Goal: Information Seeking & Learning: Check status

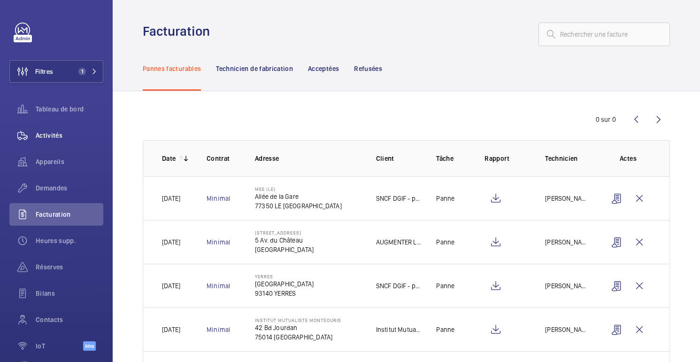
scroll to position [133, 0]
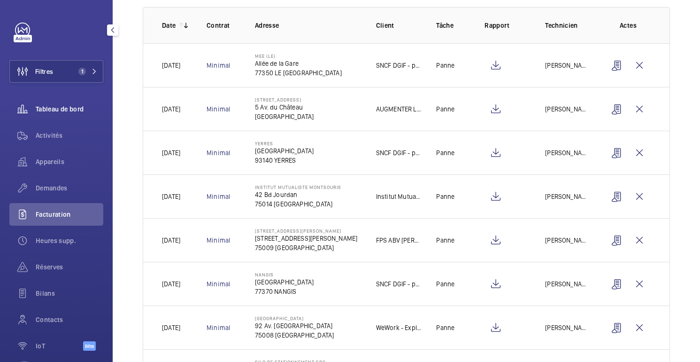
click at [74, 115] on div "Tableau de bord" at bounding box center [56, 109] width 94 height 23
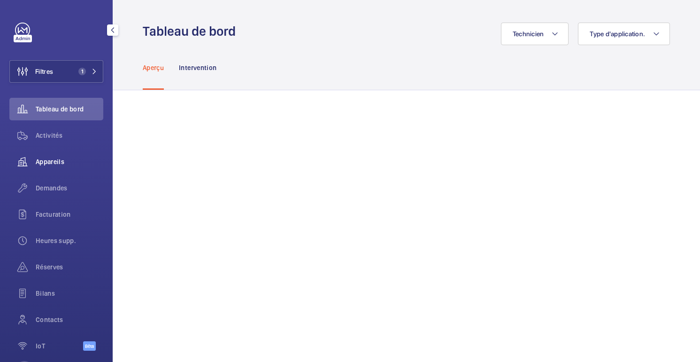
click at [70, 165] on span "Appareils" at bounding box center [70, 161] width 68 height 9
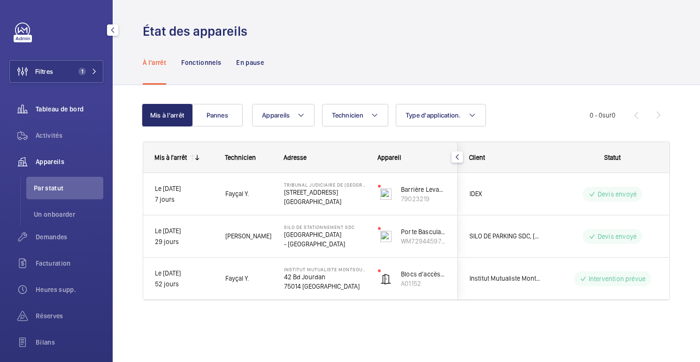
click at [80, 108] on font "Tableau de bord" at bounding box center [60, 109] width 48 height 8
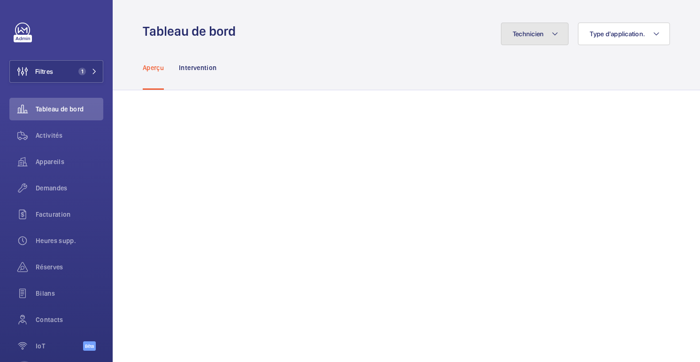
click at [542, 39] on button "Technicien" at bounding box center [535, 34] width 68 height 23
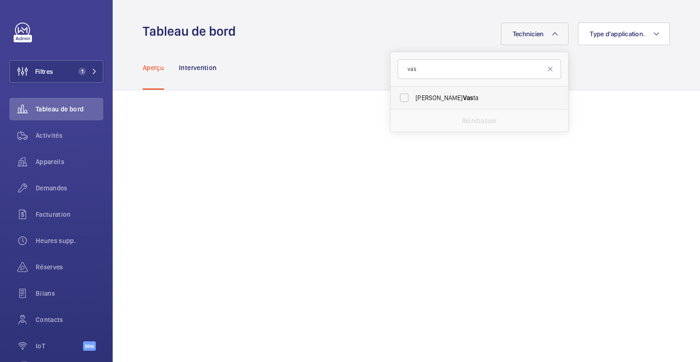
type input "vas"
click at [451, 92] on label "[PERSON_NAME] ta" at bounding box center [472, 97] width 163 height 23
click at [414, 92] on input "[PERSON_NAME] ta" at bounding box center [404, 97] width 19 height 19
checkbox input "true"
click at [321, 77] on div "Aperçu Intervention" at bounding box center [406, 67] width 527 height 45
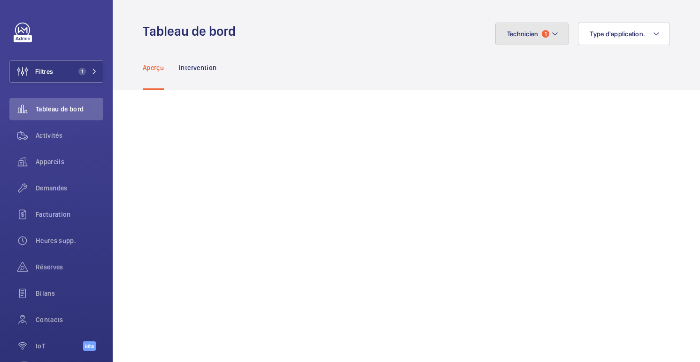
click at [528, 38] on font "Technicien" at bounding box center [522, 34] width 31 height 8
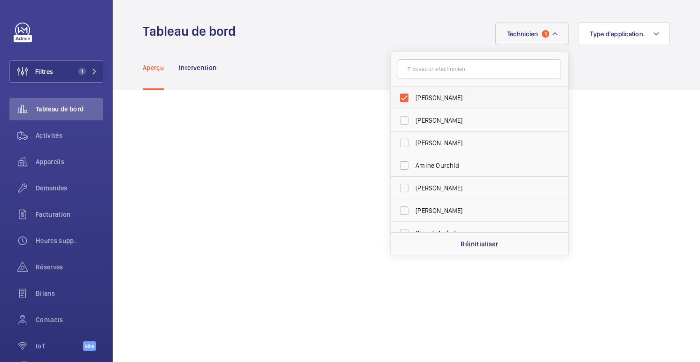
click at [428, 96] on span "[PERSON_NAME]" at bounding box center [480, 97] width 129 height 9
click at [414, 96] on input "[PERSON_NAME]" at bounding box center [404, 97] width 19 height 19
checkbox input "false"
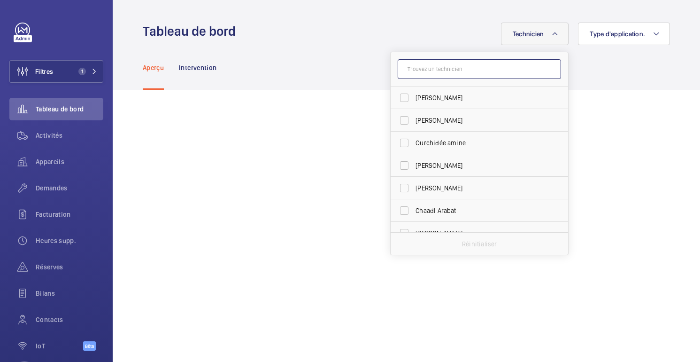
click at [505, 73] on input "text" at bounding box center [479, 69] width 163 height 20
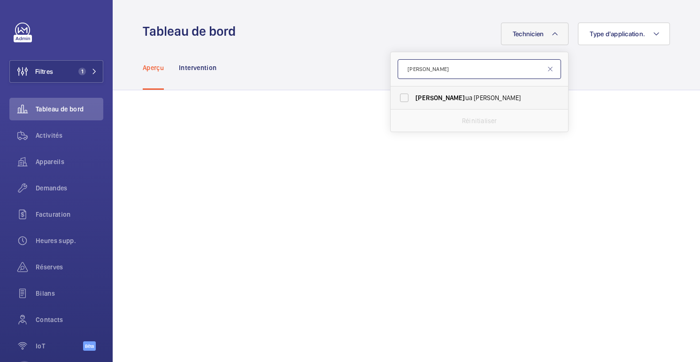
type input "[PERSON_NAME]"
click at [457, 102] on label "[PERSON_NAME]" at bounding box center [472, 97] width 163 height 23
click at [414, 102] on input "[PERSON_NAME]" at bounding box center [404, 97] width 19 height 19
checkbox input "true"
click at [553, 69] on mat-icon at bounding box center [551, 69] width 8 height 8
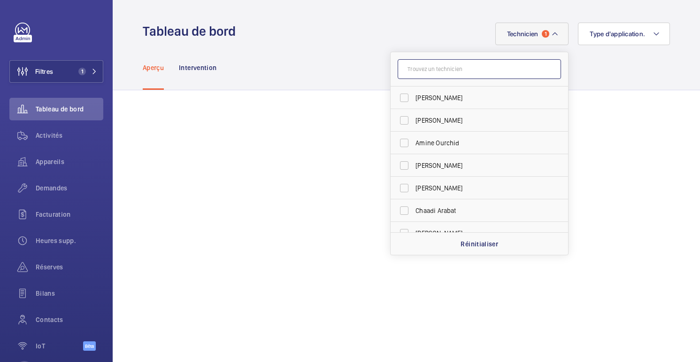
click at [457, 70] on input "text" at bounding box center [479, 69] width 163 height 20
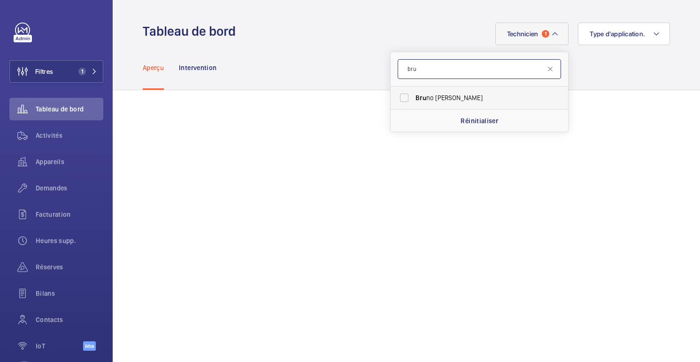
type input "bru"
click at [420, 99] on span "Bru" at bounding box center [421, 98] width 11 height 8
click at [414, 99] on input "Bru no [PERSON_NAME]" at bounding box center [404, 97] width 19 height 19
checkbox input "true"
click at [373, 70] on div "Aperçu Intervention" at bounding box center [406, 67] width 527 height 45
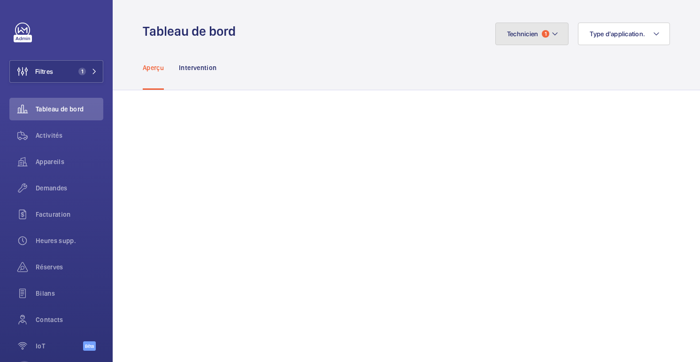
click at [538, 30] on font "Technicien" at bounding box center [522, 34] width 31 height 8
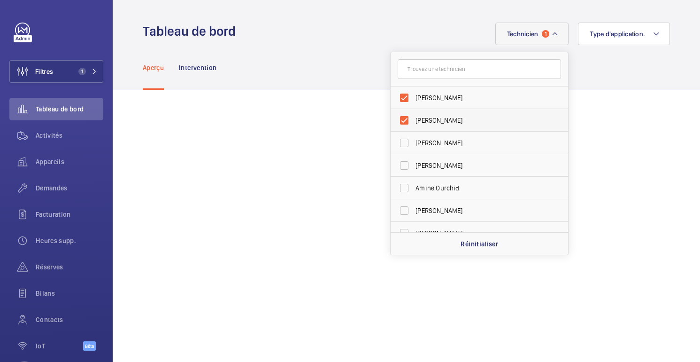
click at [418, 116] on span "[PERSON_NAME]" at bounding box center [480, 120] width 129 height 9
click at [414, 116] on input "[PERSON_NAME]" at bounding box center [404, 120] width 19 height 19
checkbox input "false"
click at [430, 100] on font "[PERSON_NAME]" at bounding box center [439, 98] width 47 height 8
click at [414, 100] on input "[PERSON_NAME]" at bounding box center [404, 97] width 19 height 19
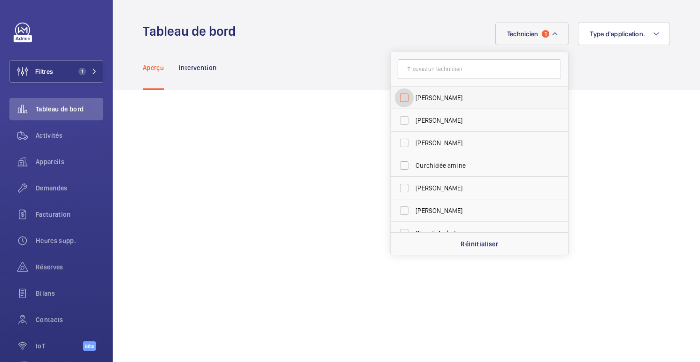
checkbox input "false"
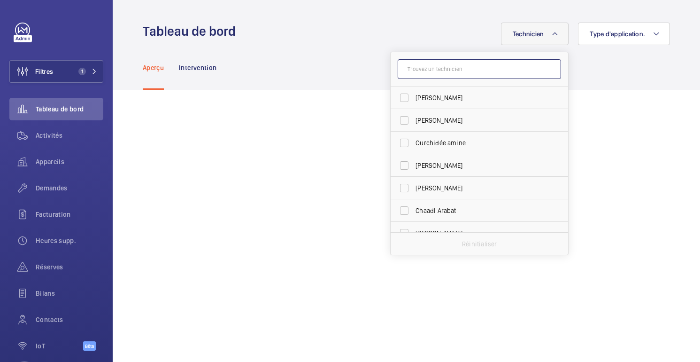
click at [430, 75] on input "text" at bounding box center [479, 69] width 163 height 20
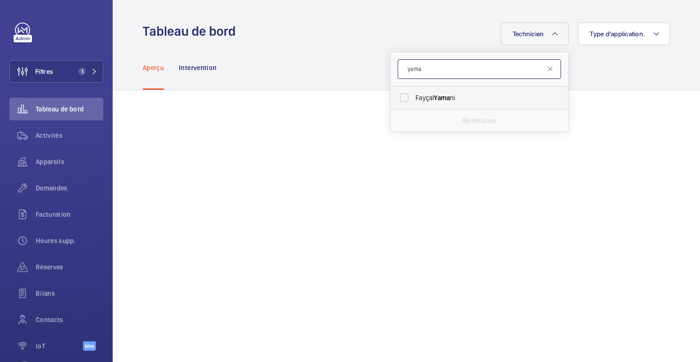
type input "yama"
click at [415, 95] on label "Fayçal Yama ni" at bounding box center [472, 97] width 163 height 23
click at [414, 95] on input "Fayçal Yama ni" at bounding box center [404, 97] width 19 height 19
checkbox input "true"
click at [372, 67] on div "Aperçu Intervention" at bounding box center [406, 67] width 527 height 45
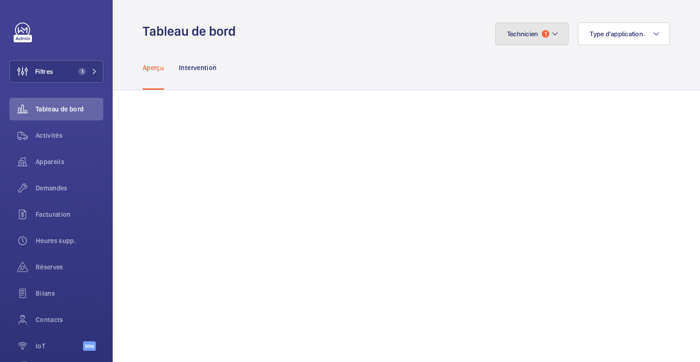
click at [525, 27] on button "Technicien 1" at bounding box center [533, 34] width 74 height 23
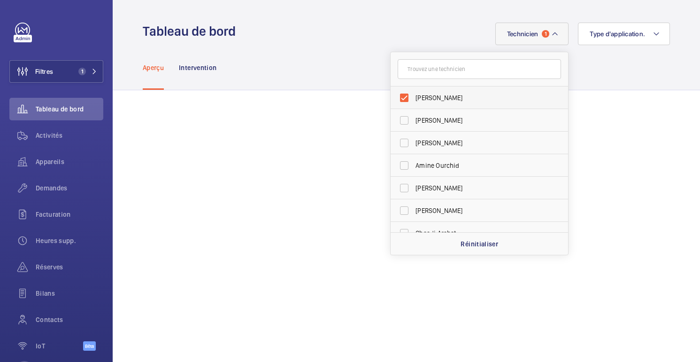
click at [441, 94] on span "[PERSON_NAME]" at bounding box center [480, 97] width 129 height 9
click at [414, 94] on input "[PERSON_NAME]" at bounding box center [404, 97] width 19 height 19
checkbox input "false"
click at [277, 88] on div "Aperçu Intervention" at bounding box center [406, 67] width 527 height 45
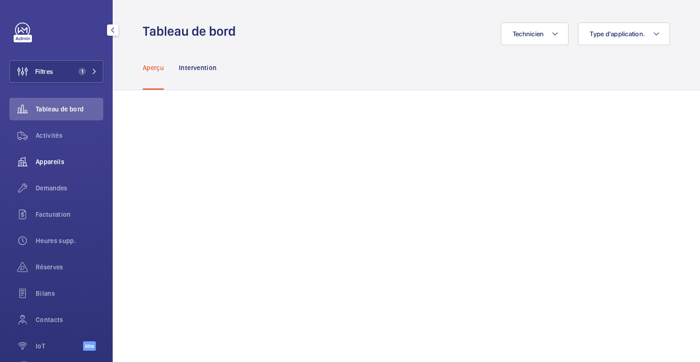
click at [47, 161] on font "Appareils" at bounding box center [50, 162] width 29 height 8
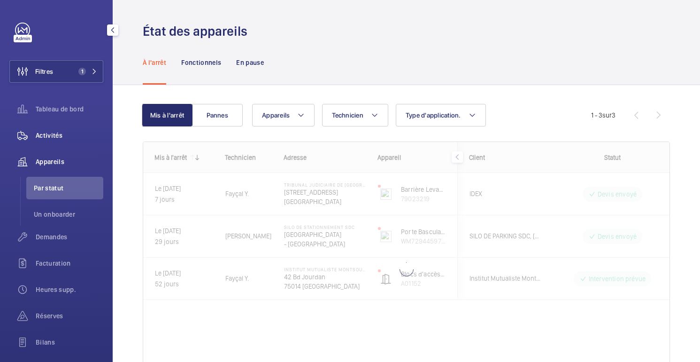
click at [56, 142] on div "Activités" at bounding box center [56, 135] width 94 height 23
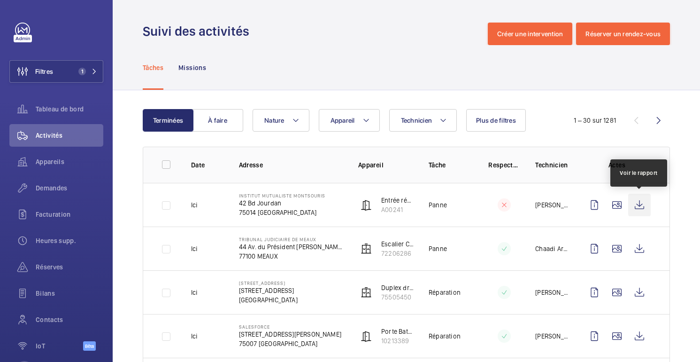
click at [642, 208] on wm-front-icon-button at bounding box center [639, 205] width 23 height 23
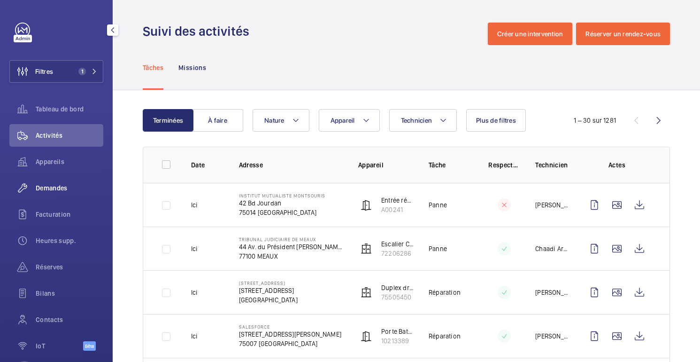
click at [46, 194] on div "Demandes" at bounding box center [56, 188] width 94 height 23
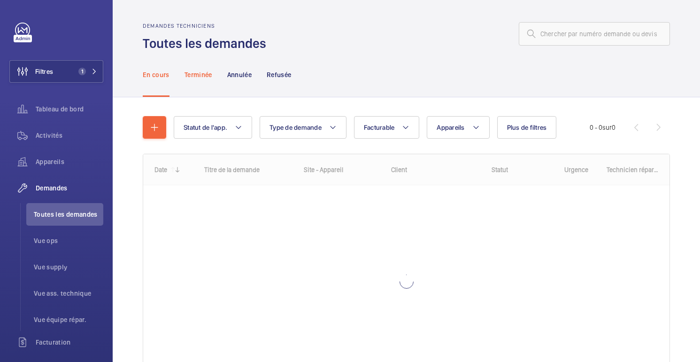
click at [201, 75] on font "Terminée" at bounding box center [199, 75] width 28 height 8
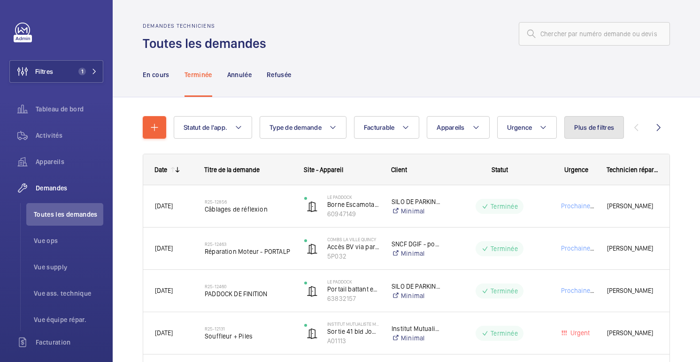
click at [594, 129] on font "Plus de filtres" at bounding box center [594, 128] width 40 height 8
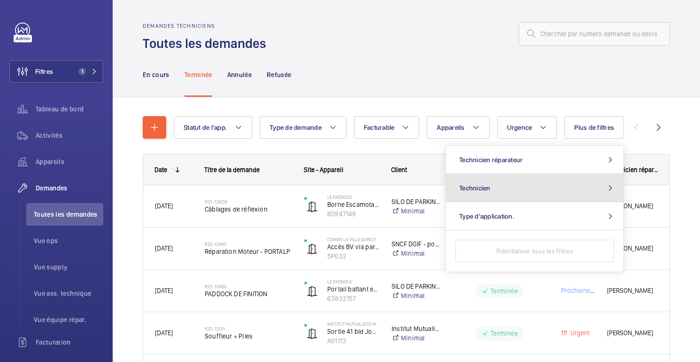
click at [529, 187] on button "Technicien" at bounding box center [535, 188] width 178 height 28
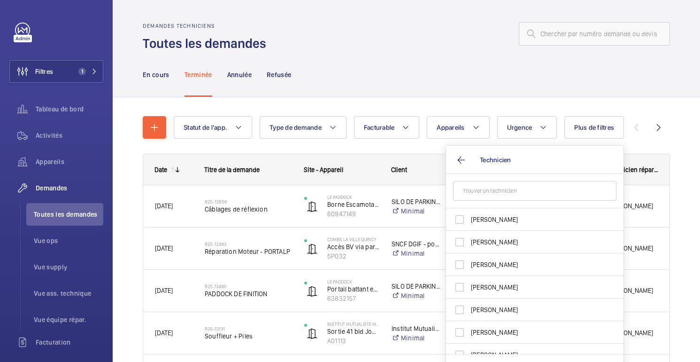
click at [531, 76] on div "En cours Terminée Annulée Refusée" at bounding box center [406, 74] width 527 height 45
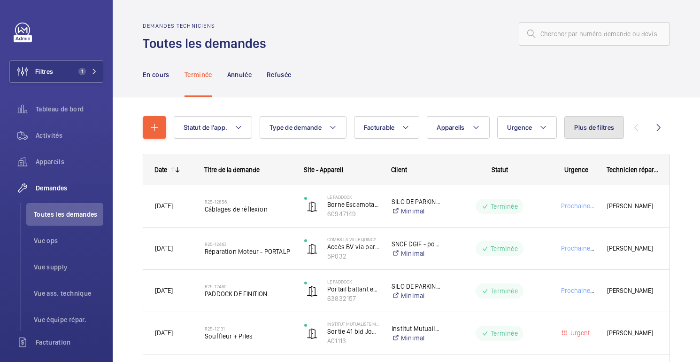
click at [582, 127] on font "Plus de filtres" at bounding box center [594, 128] width 40 height 8
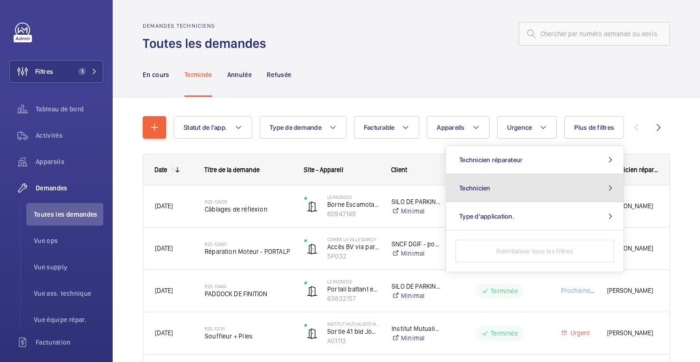
click at [492, 191] on button "Technicien" at bounding box center [535, 188] width 178 height 28
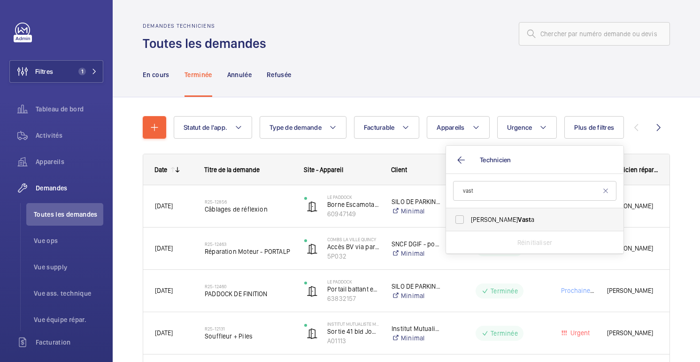
type input "vast"
click at [496, 212] on label "[PERSON_NAME] a" at bounding box center [527, 219] width 163 height 23
click at [469, 212] on input "[PERSON_NAME] a" at bounding box center [459, 219] width 19 height 19
checkbox input "true"
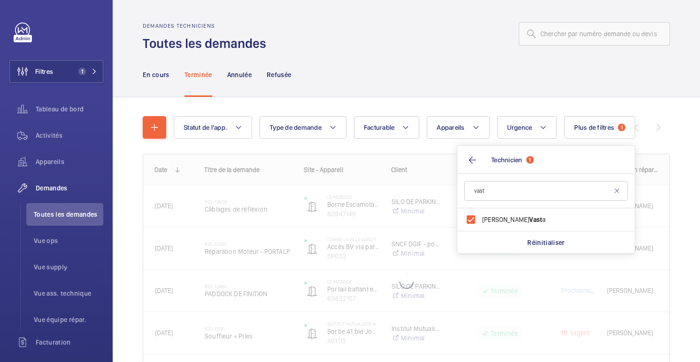
click at [494, 100] on div "Statut de l'app. Type de demande Facturable Appareils Urgence Plus de filtres 1…" at bounding box center [407, 260] width 588 height 326
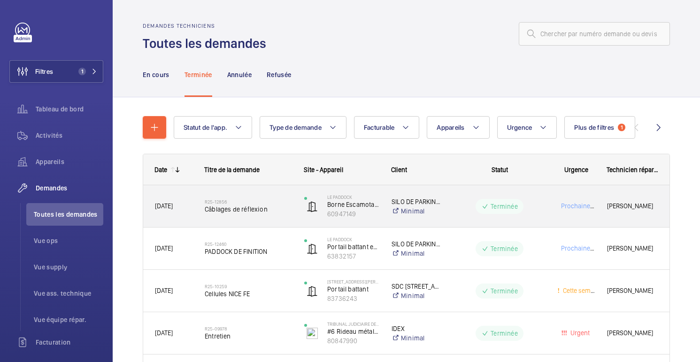
click at [471, 213] on wm-front-pills-cell "Terminée" at bounding box center [499, 206] width 91 height 15
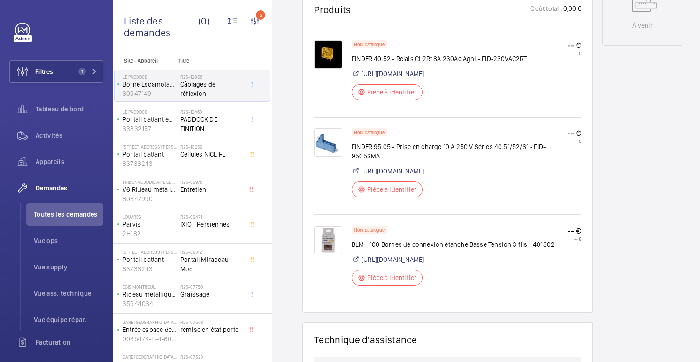
scroll to position [539, 0]
click at [327, 249] on img at bounding box center [328, 239] width 28 height 28
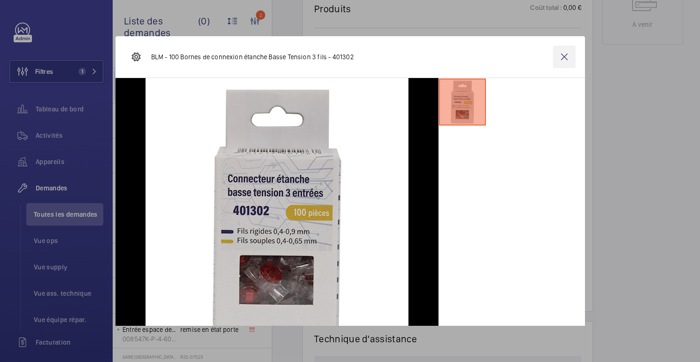
click at [565, 57] on wm-front-icon-button at bounding box center [564, 57] width 23 height 23
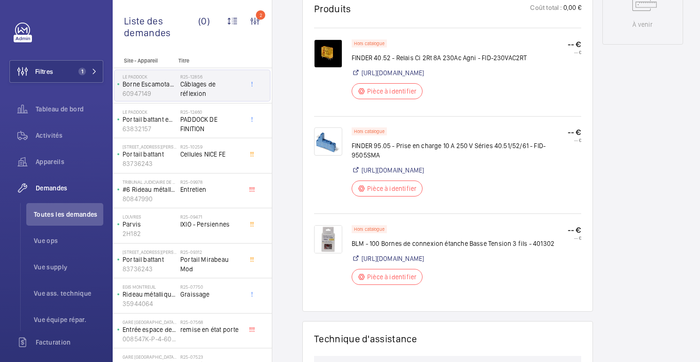
scroll to position [0, 0]
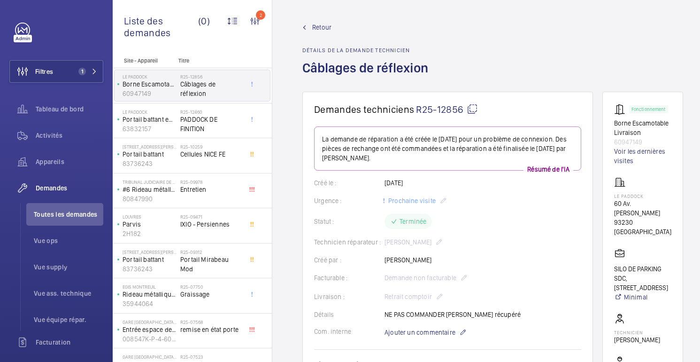
click at [473, 111] on mat-icon at bounding box center [472, 108] width 11 height 11
